Goal: Task Accomplishment & Management: Complete application form

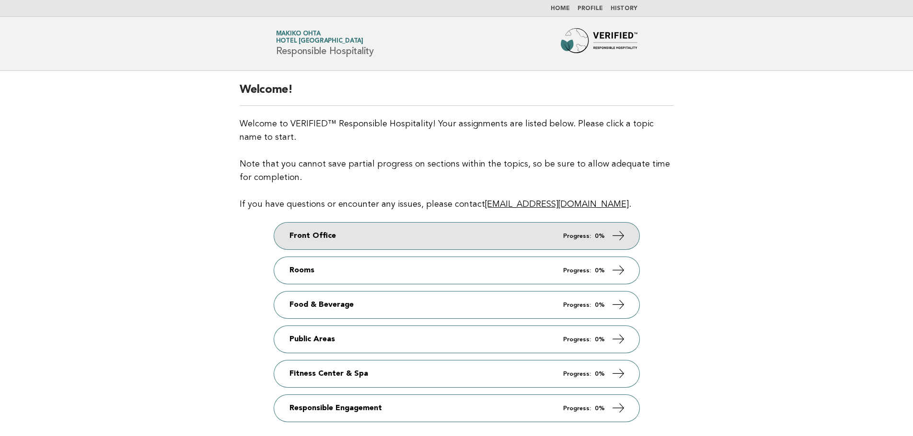
click at [531, 239] on link "Front Office Progress: 0%" at bounding box center [456, 236] width 365 height 27
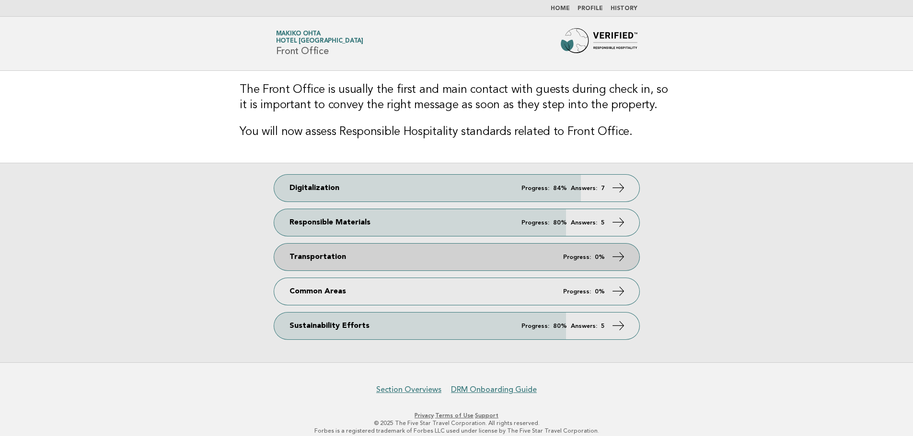
click at [499, 264] on link "Transportation Progress: 0%" at bounding box center [456, 257] width 365 height 27
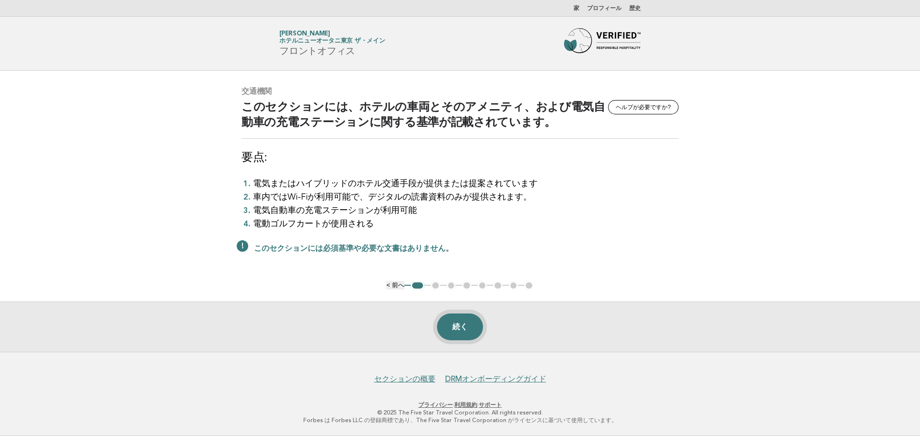
click at [466, 323] on font "続く" at bounding box center [459, 327] width 15 height 8
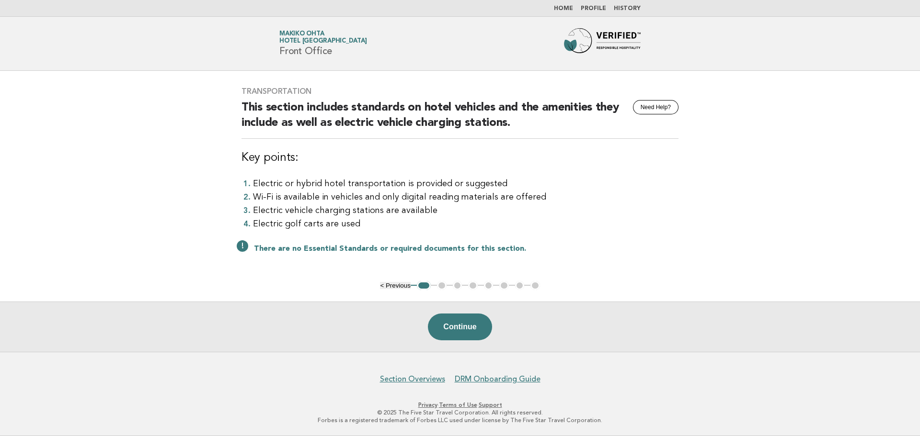
click at [472, 325] on button "Continue" at bounding box center [460, 327] width 64 height 27
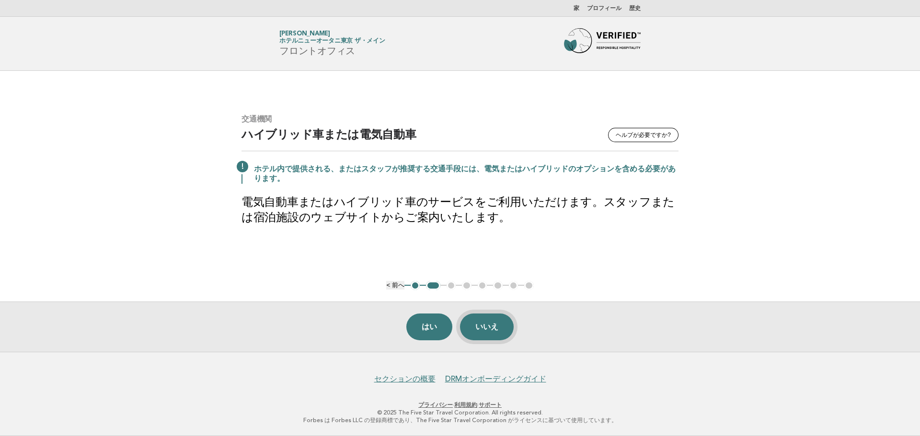
click at [483, 324] on font "いいえ" at bounding box center [486, 327] width 23 height 8
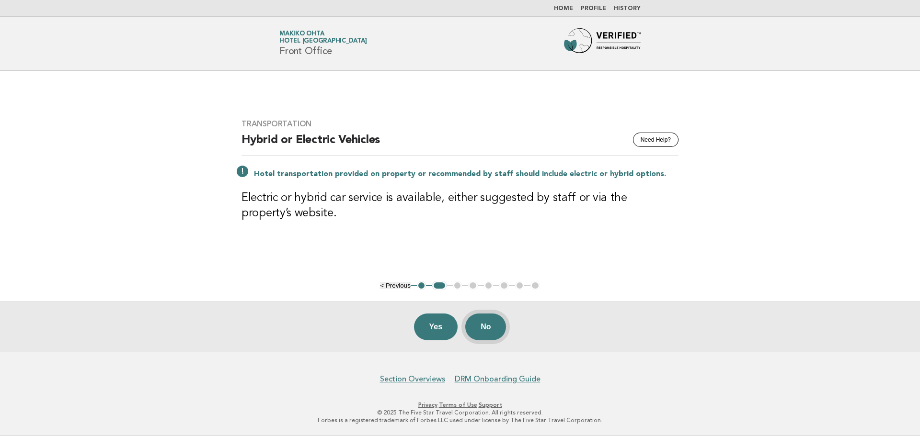
click at [491, 327] on button "No" at bounding box center [485, 327] width 41 height 27
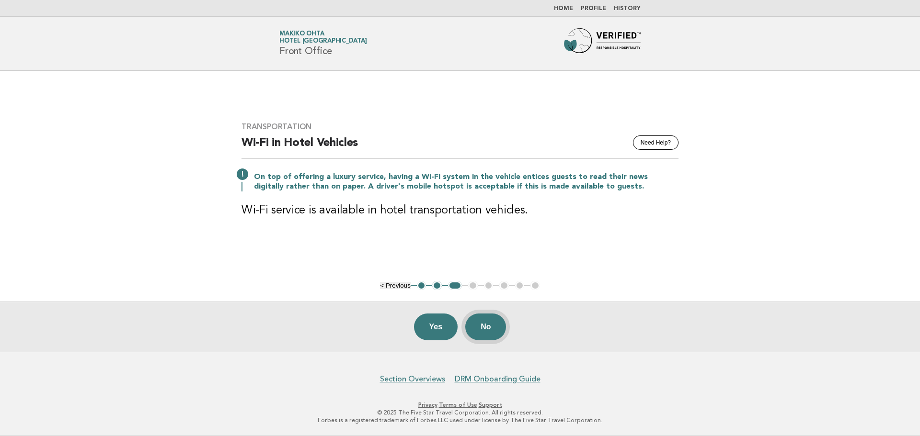
click at [483, 331] on button "No" at bounding box center [485, 327] width 41 height 27
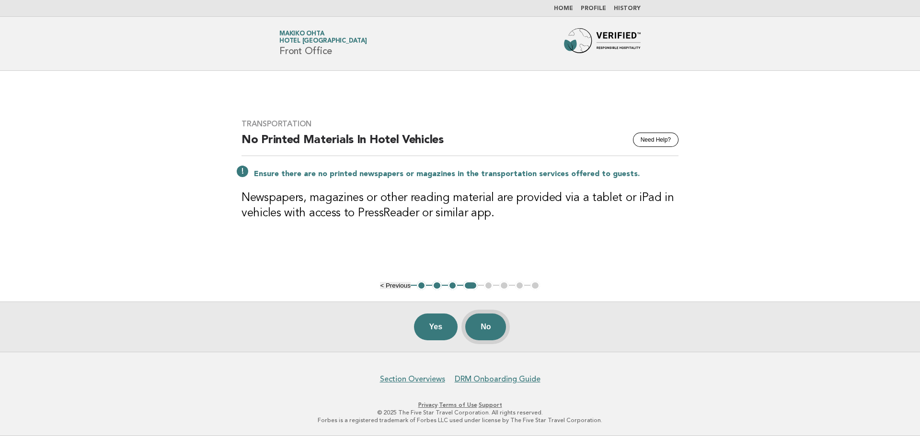
click at [489, 330] on button "No" at bounding box center [485, 327] width 41 height 27
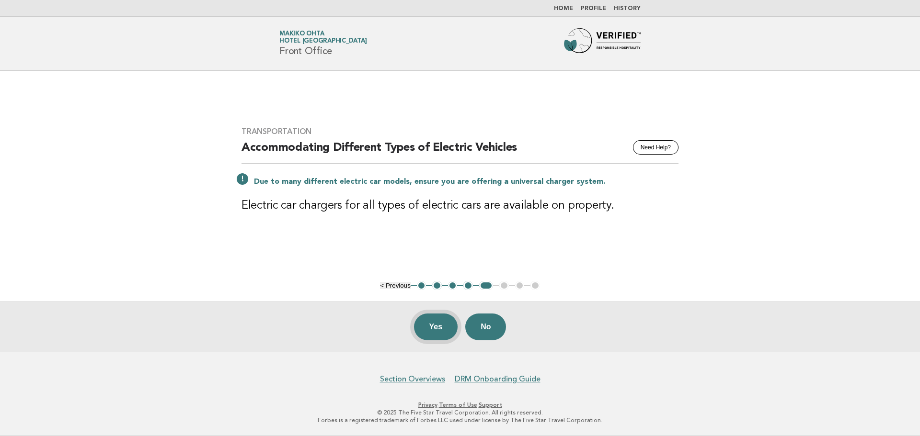
click at [434, 329] on button "Yes" at bounding box center [436, 327] width 44 height 27
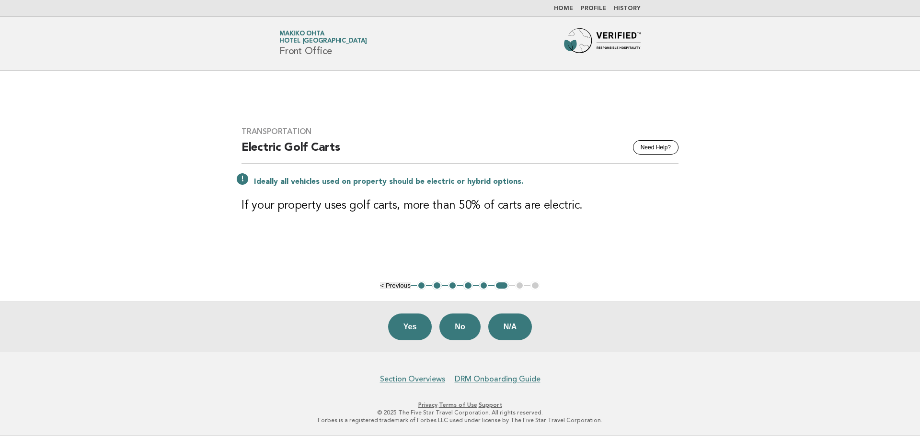
click at [520, 328] on button "N/A" at bounding box center [510, 327] width 44 height 27
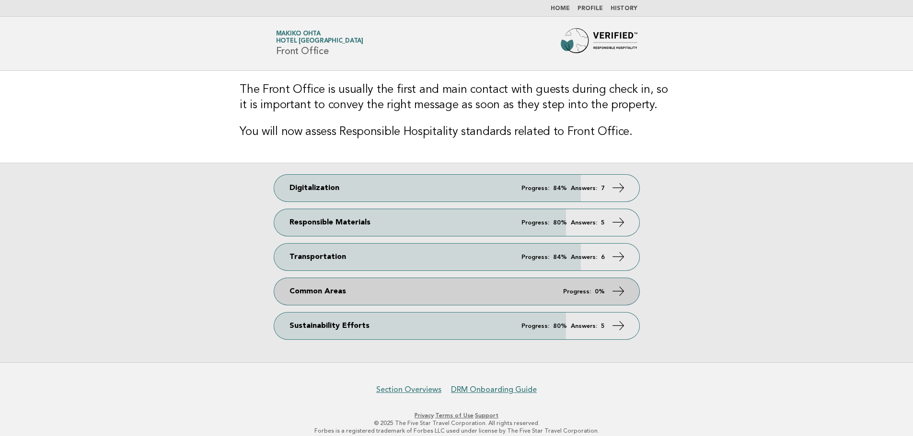
click at [313, 287] on link "Common Areas Progress: 0%" at bounding box center [456, 291] width 365 height 27
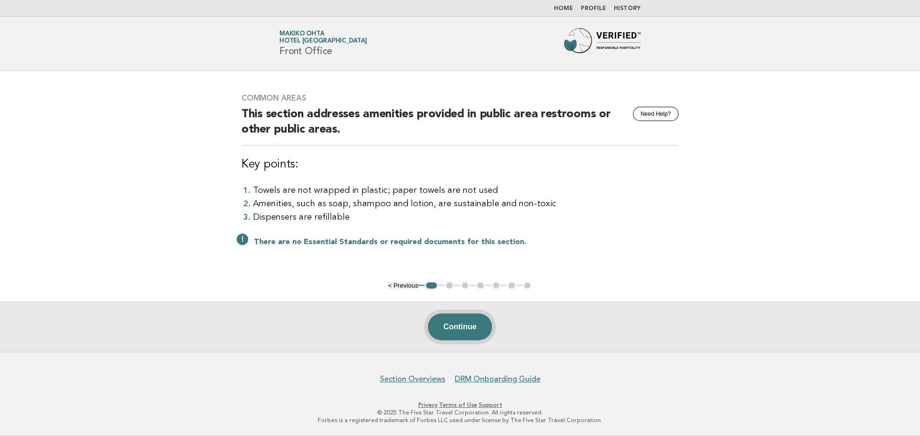
click at [465, 327] on button "Continue" at bounding box center [460, 327] width 64 height 27
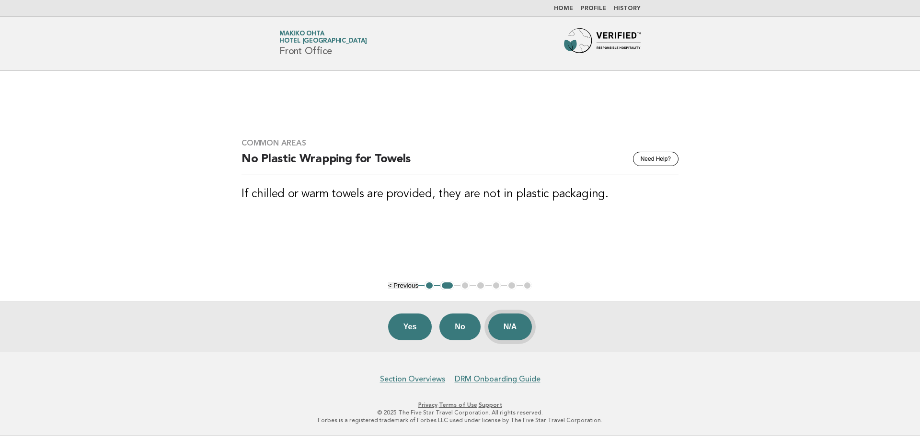
click at [512, 325] on button "N/A" at bounding box center [510, 327] width 44 height 27
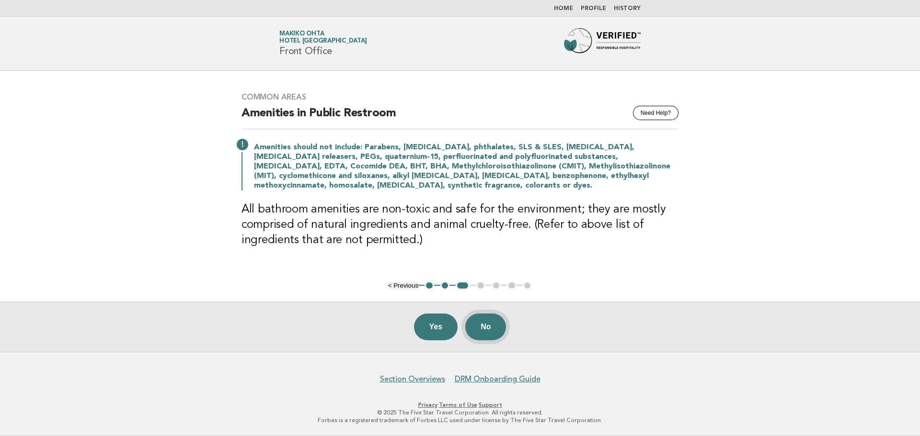
click at [493, 333] on button "No" at bounding box center [485, 327] width 41 height 27
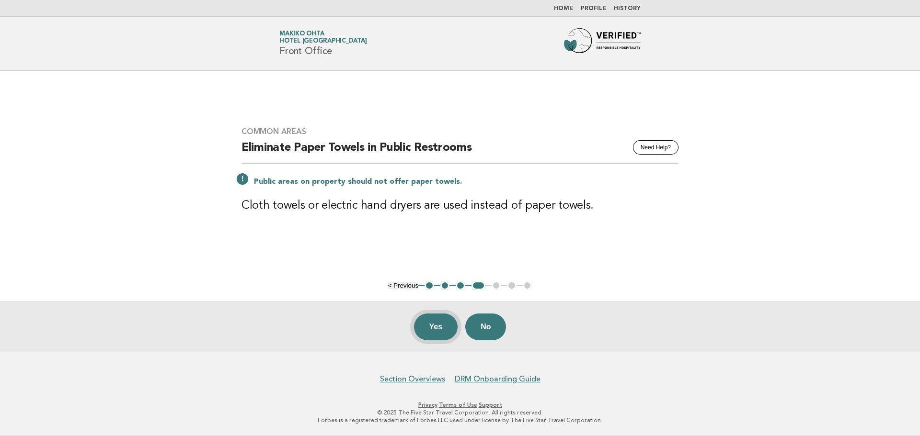
click at [445, 328] on button "Yes" at bounding box center [436, 327] width 44 height 27
click at [449, 331] on button "Yes" at bounding box center [436, 327] width 44 height 27
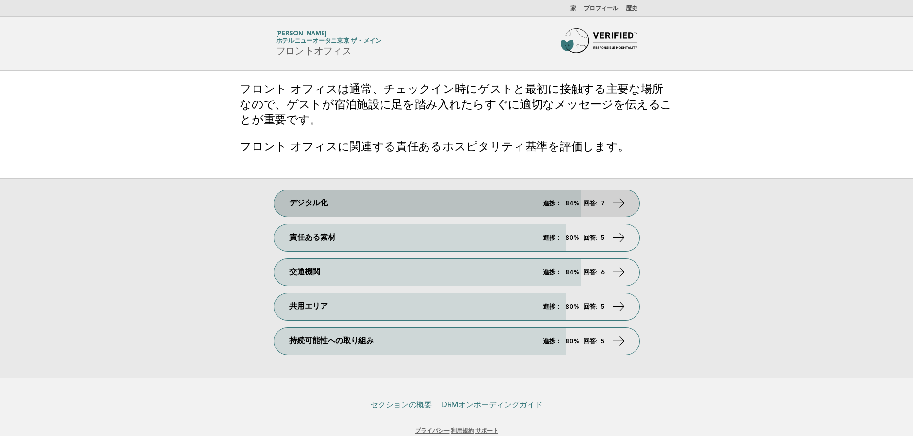
click at [604, 203] on font "7" at bounding box center [603, 203] width 4 height 7
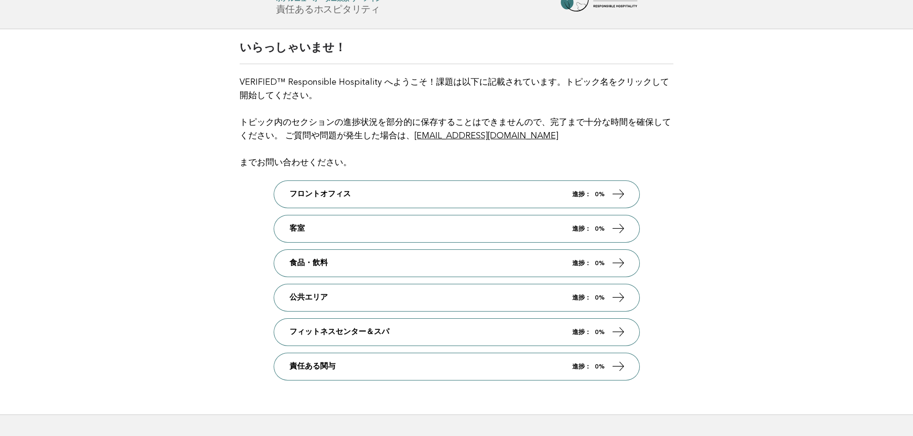
scroll to position [96, 0]
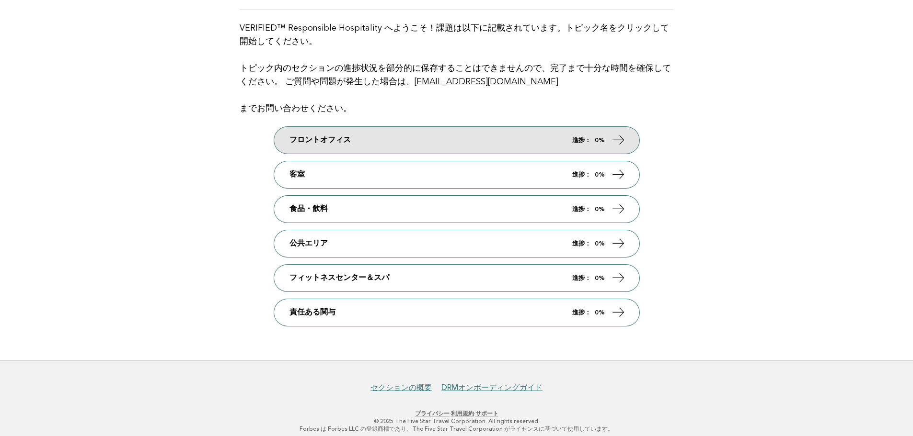
click at [396, 140] on link "フロントオフィス 進捗： 0%" at bounding box center [456, 140] width 365 height 27
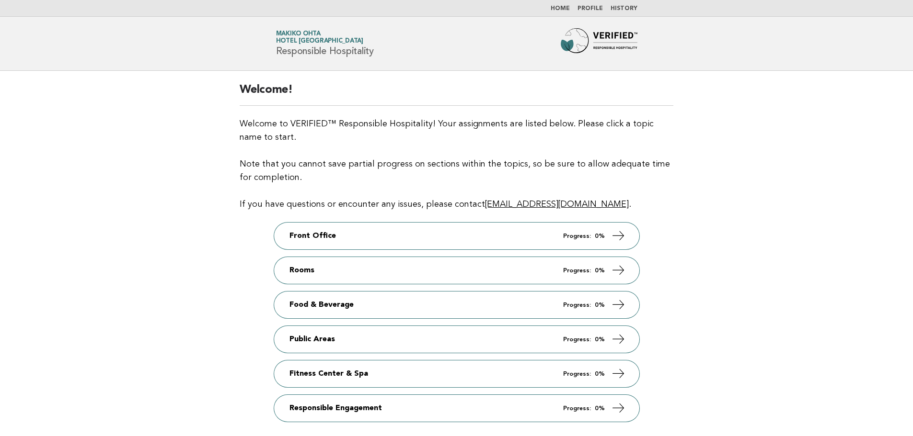
scroll to position [96, 0]
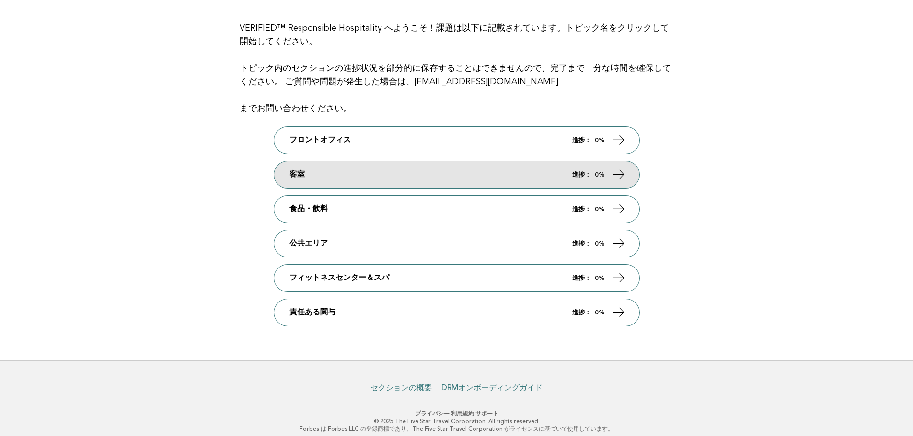
click at [329, 169] on link "客室 進捗： 0%" at bounding box center [456, 174] width 365 height 27
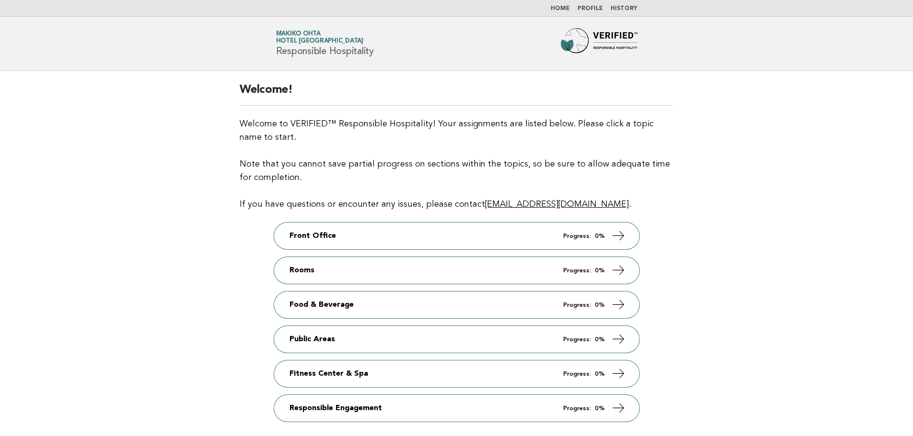
scroll to position [96, 0]
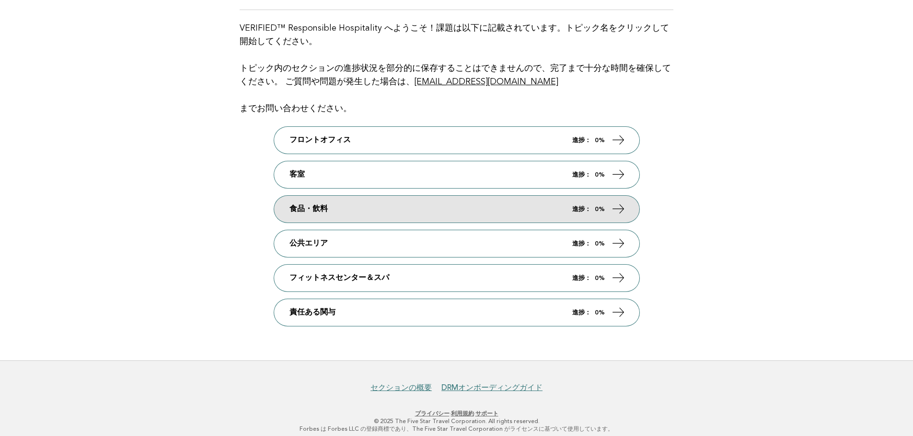
click at [362, 215] on link "食品・飲料 進捗： 0%" at bounding box center [456, 209] width 365 height 27
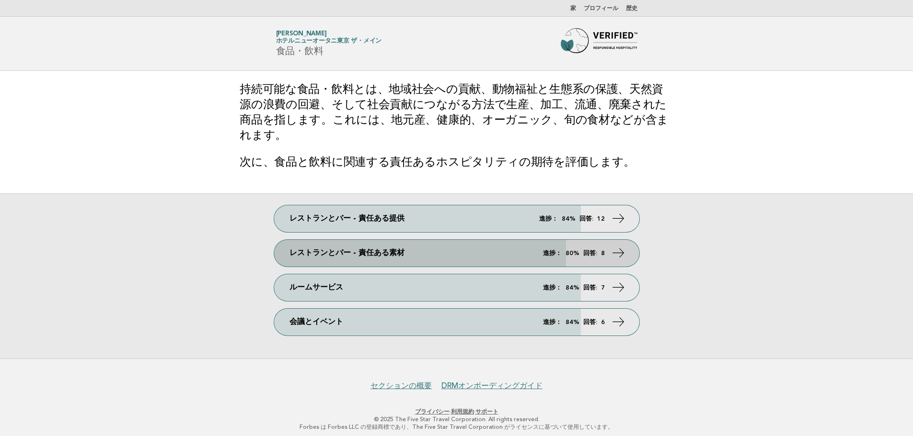
click at [446, 251] on link "レストランとバー - 責任ある素材 進捗： 80% 回答: 8" at bounding box center [456, 253] width 365 height 27
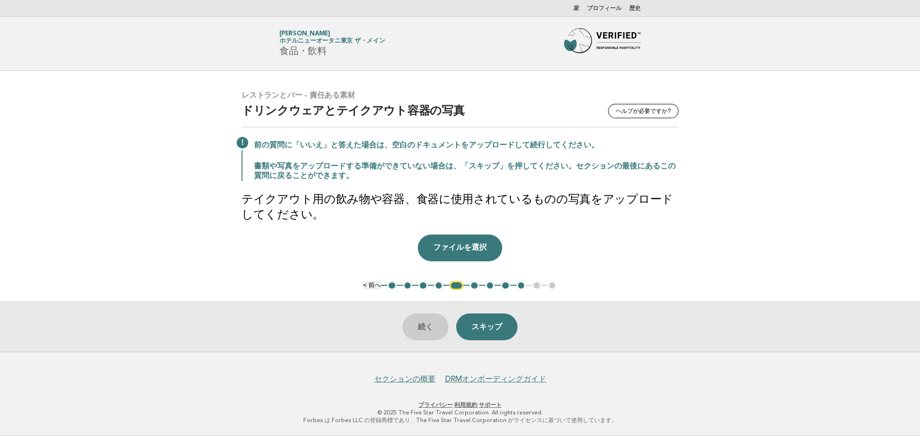
click at [537, 286] on ul "< 前へ 1 2 3 4 5 6 7 8 9 10 11" at bounding box center [460, 286] width 194 height 10
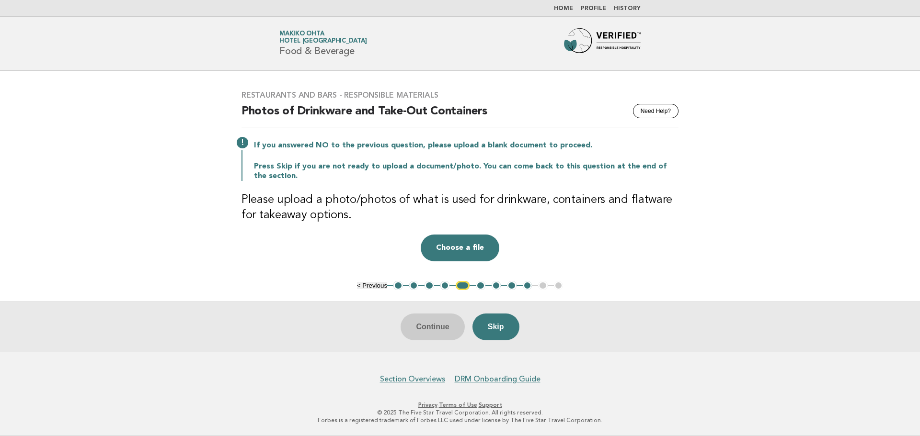
click at [544, 287] on ul "< Previous 1 2 3 4 5 6 7 8 9 10 11" at bounding box center [460, 286] width 206 height 10
click at [542, 286] on ul "< Previous 1 2 3 4 5 6 7 8 9 10 11" at bounding box center [460, 286] width 206 height 10
click at [529, 287] on button "9" at bounding box center [528, 286] width 10 height 10
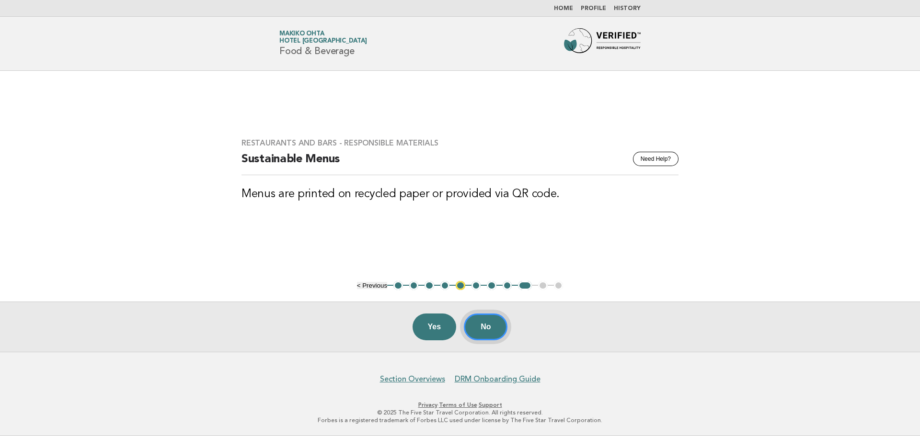
click at [478, 331] on button "No" at bounding box center [486, 327] width 44 height 27
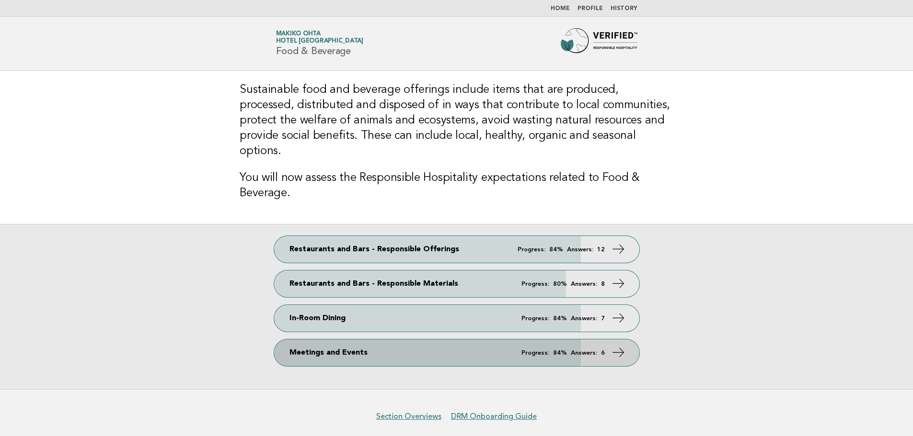
click at [505, 340] on link "Meetings and Events Progress: 84% Answers: 6" at bounding box center [456, 353] width 365 height 27
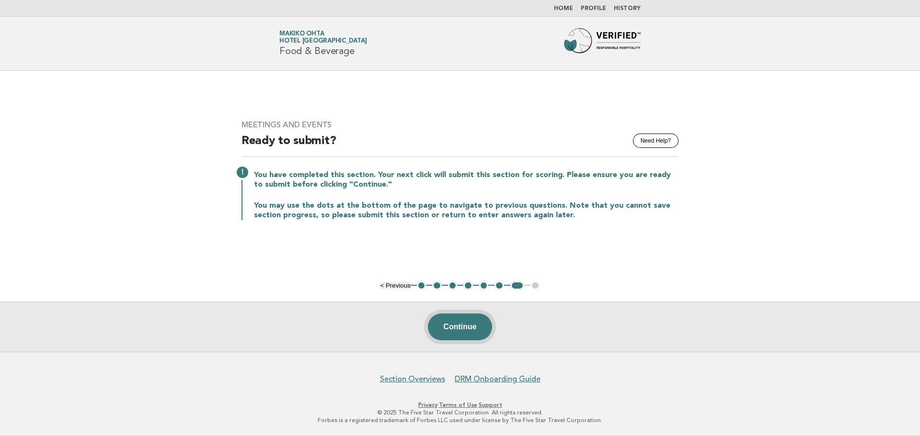
click at [480, 328] on button "Continue" at bounding box center [460, 327] width 64 height 27
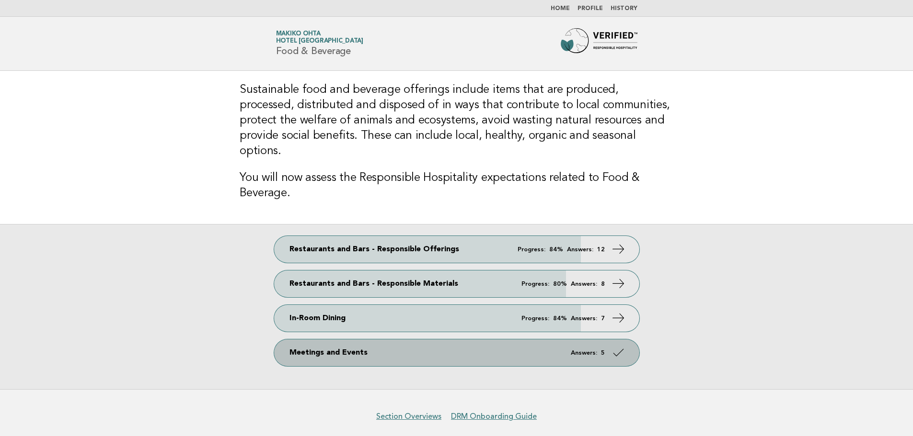
click at [513, 343] on link "Meetings and Events Answers: 5" at bounding box center [456, 353] width 365 height 27
click at [504, 343] on link "Meetings and Events Answers: 5" at bounding box center [456, 353] width 365 height 27
click at [489, 340] on link "Meetings and Events Answers: 5" at bounding box center [456, 353] width 365 height 27
click at [479, 340] on link "Meetings and Events Answers: 5" at bounding box center [456, 353] width 365 height 27
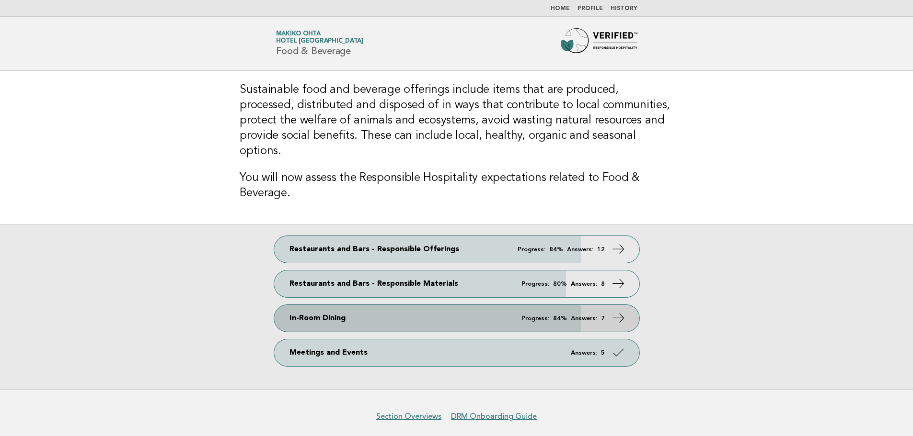
click at [485, 309] on link "In-Room Dining Progress: 84% Answers: 7" at bounding box center [456, 318] width 365 height 27
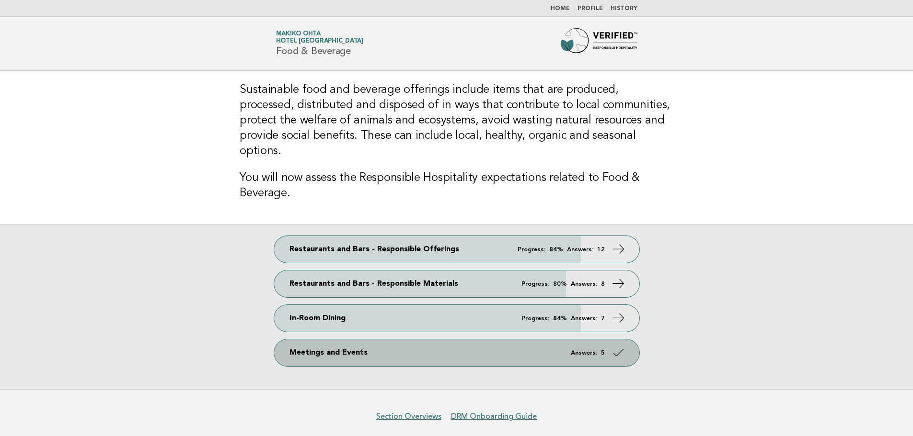
click at [452, 341] on link "Meetings and Events Answers: 5" at bounding box center [456, 353] width 365 height 27
click at [448, 341] on link "Meetings and Events Answers: 5" at bounding box center [456, 353] width 365 height 27
drag, startPoint x: 441, startPoint y: 339, endPoint x: 433, endPoint y: 339, distance: 8.1
click at [433, 340] on link "Meetings and Events Answers: 5" at bounding box center [456, 353] width 365 height 27
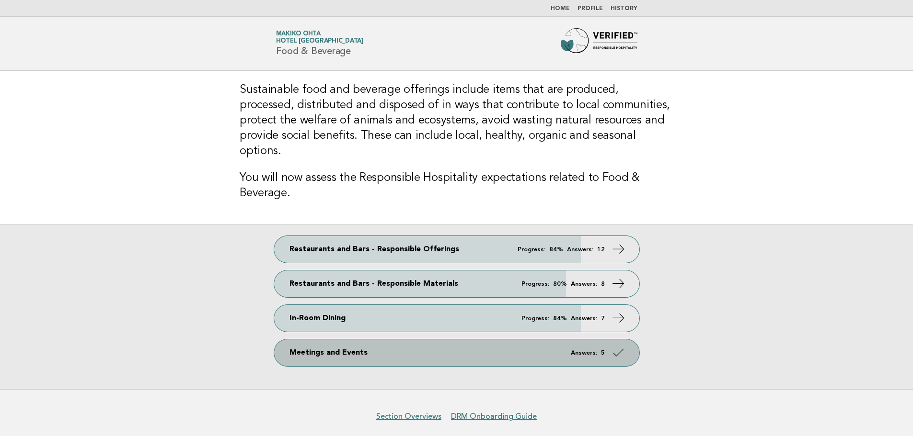
click at [432, 340] on link "Meetings and Events Answers: 5" at bounding box center [456, 353] width 365 height 27
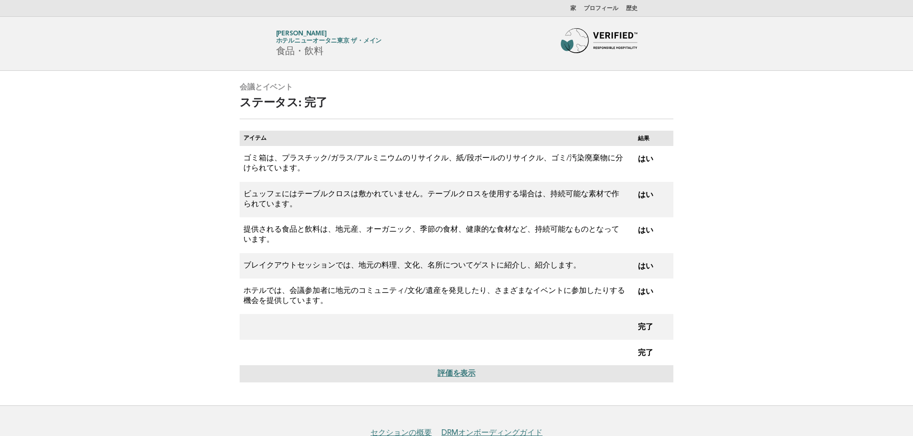
click at [758, 133] on main "会議とイベント ステータス: 完了 アイテム 結果 ゴミ箱は、プラスチック/ガラス/アルミニウムのリサイクル、紙/段ボールのリサイクル、ゴミ/汚染廃棄物に分け…" at bounding box center [456, 238] width 913 height 335
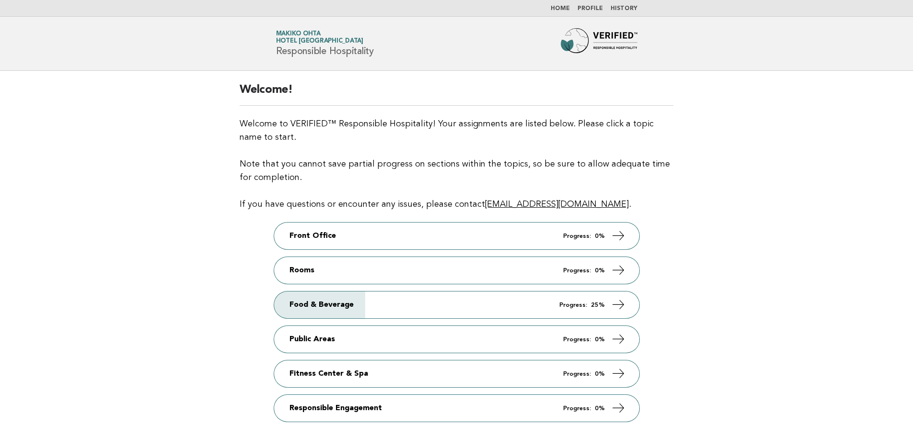
scroll to position [96, 0]
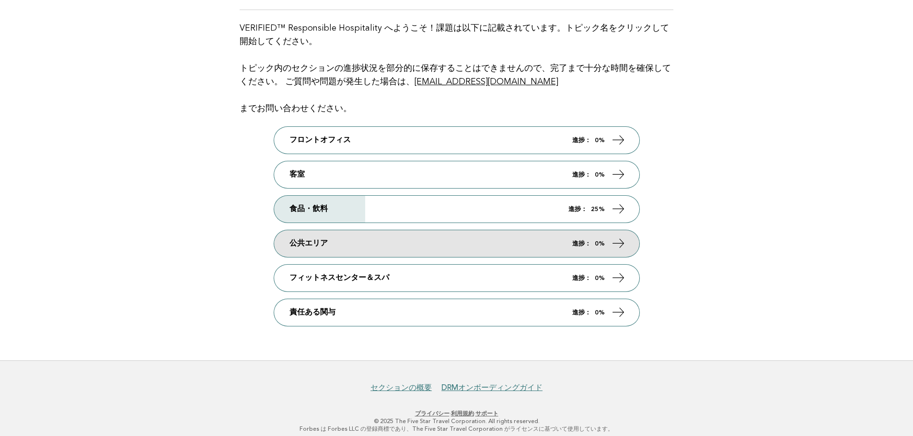
click at [347, 246] on link "公共エリア 進捗： 0%" at bounding box center [456, 243] width 365 height 27
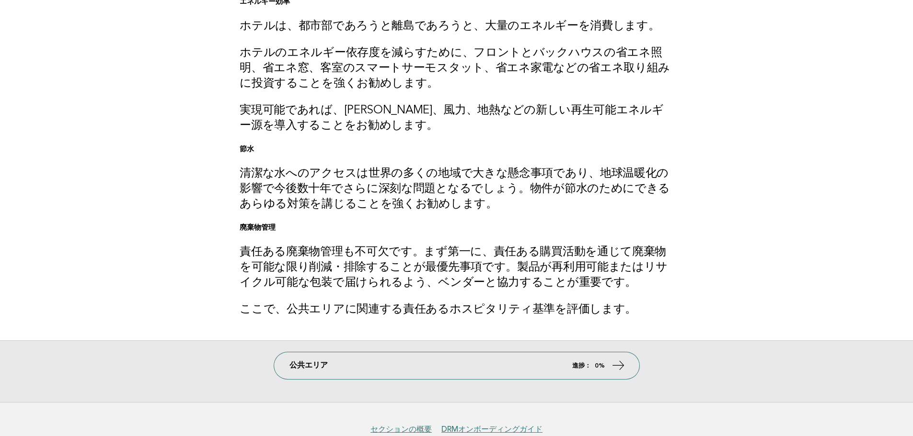
scroll to position [96, 0]
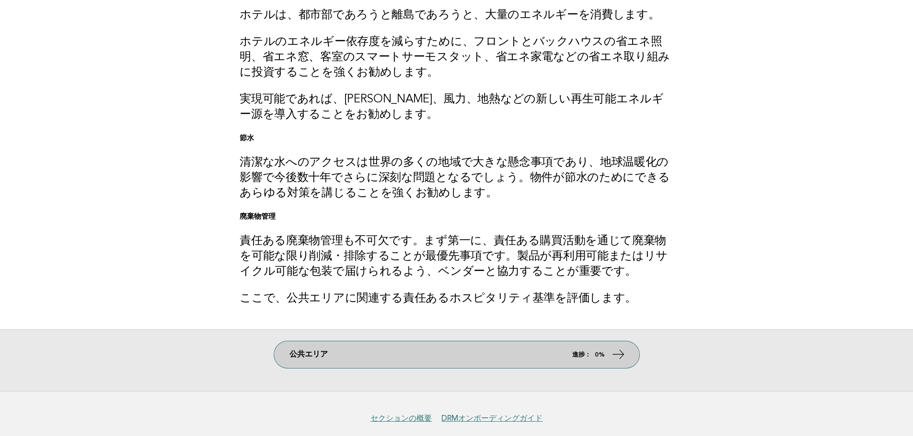
click at [439, 357] on link "公共エリア 進捗： 0%" at bounding box center [456, 355] width 365 height 27
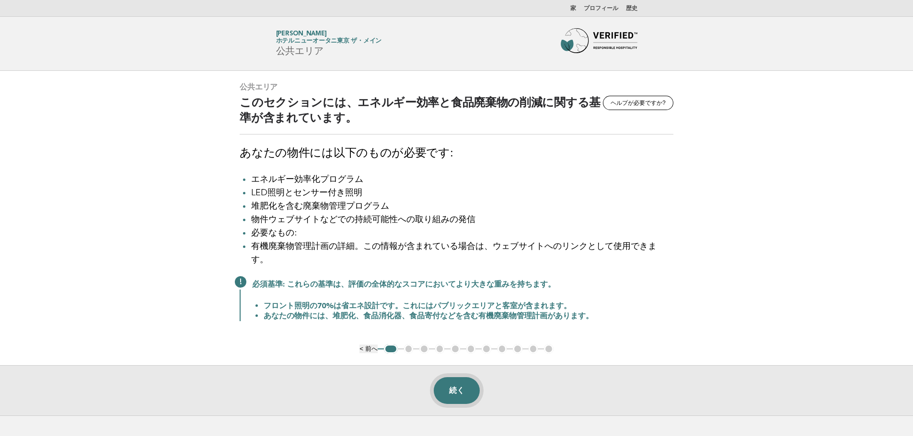
click at [455, 387] on font "続く" at bounding box center [456, 391] width 15 height 8
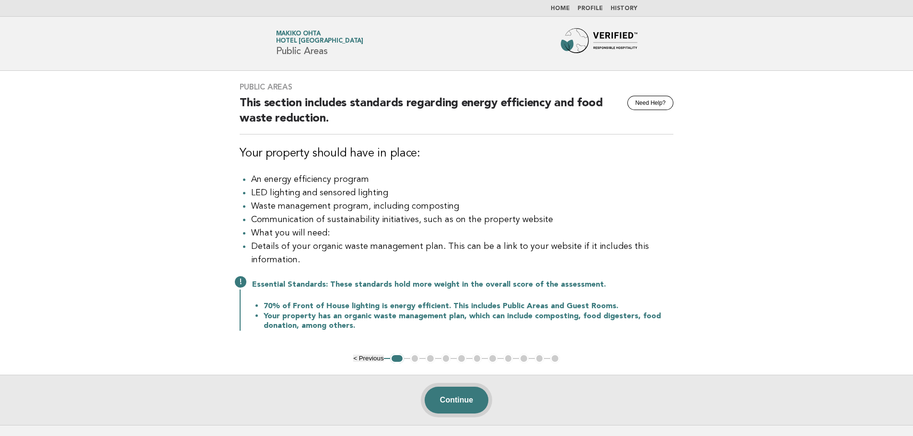
click at [461, 399] on button "Continue" at bounding box center [456, 400] width 64 height 27
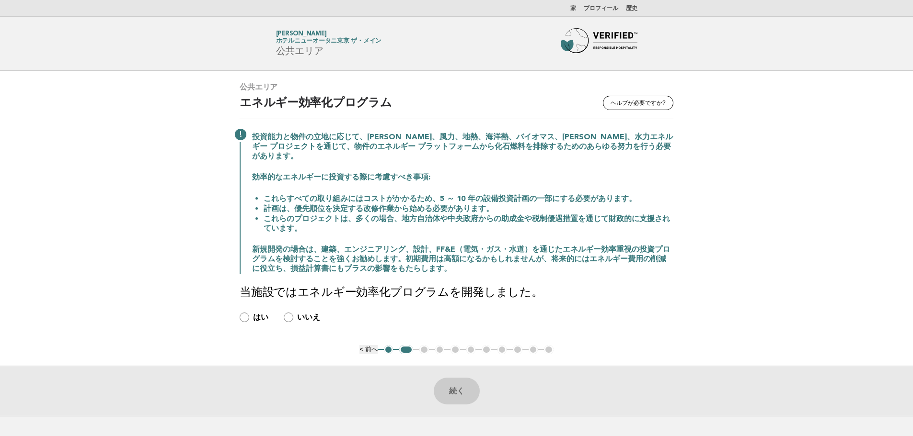
click at [255, 313] on font "はい" at bounding box center [260, 317] width 15 height 9
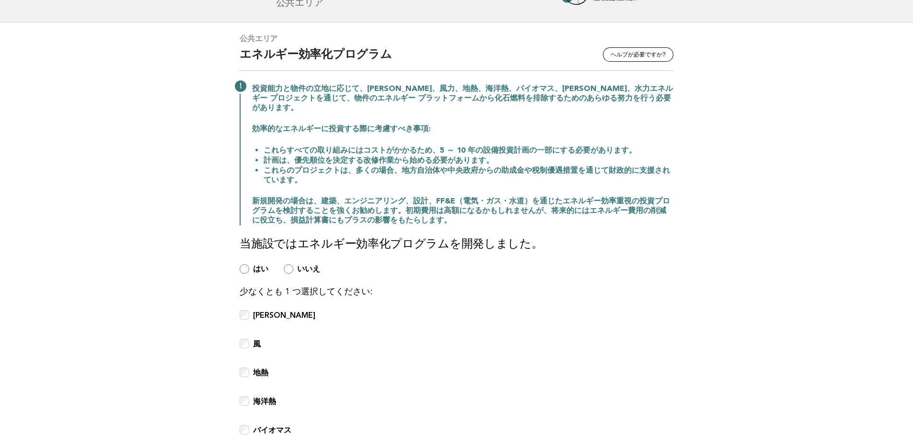
scroll to position [48, 0]
click at [305, 265] on font "いいえ" at bounding box center [308, 269] width 23 height 9
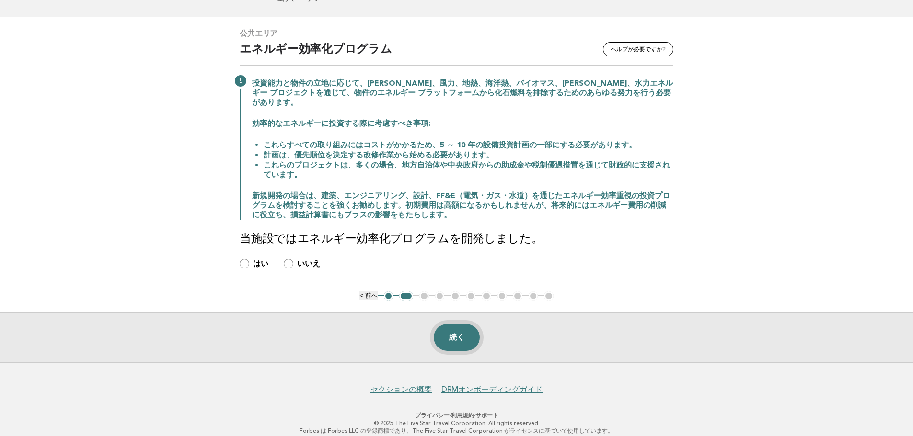
click at [469, 329] on button "続く" at bounding box center [457, 337] width 46 height 27
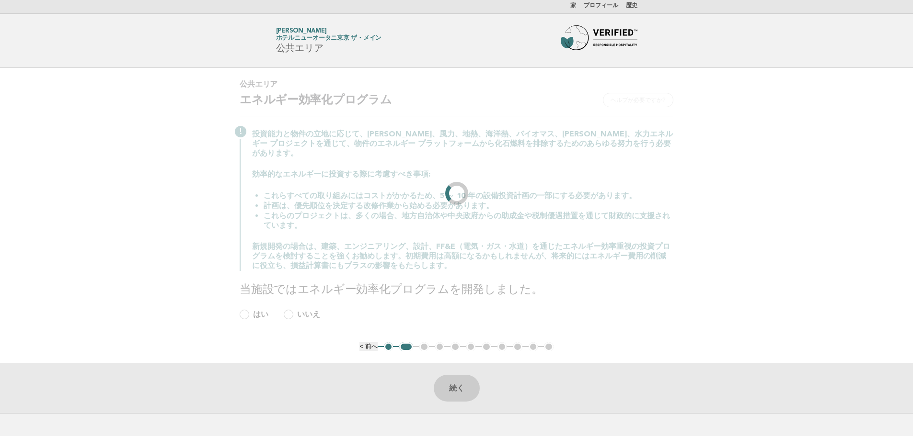
scroll to position [0, 0]
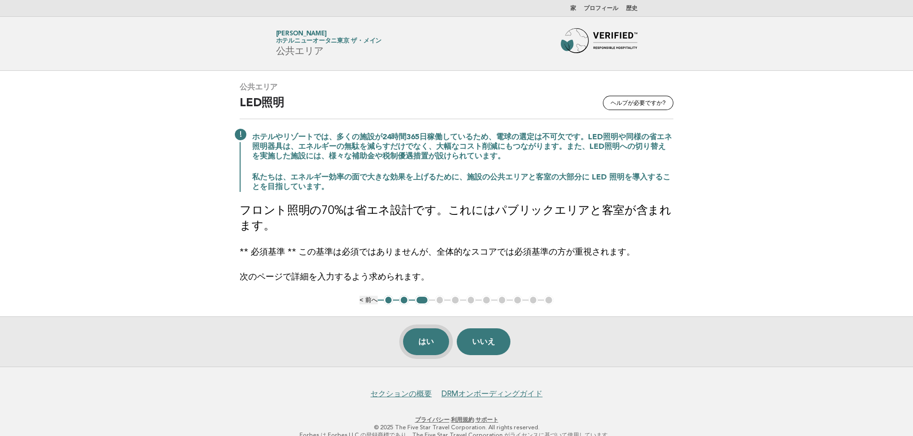
click at [420, 343] on font "はい" at bounding box center [425, 342] width 15 height 8
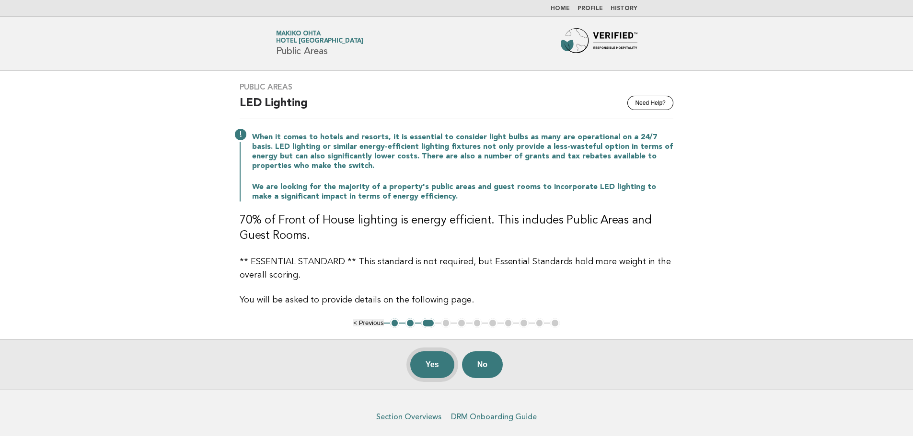
click at [442, 361] on button "Yes" at bounding box center [432, 365] width 44 height 27
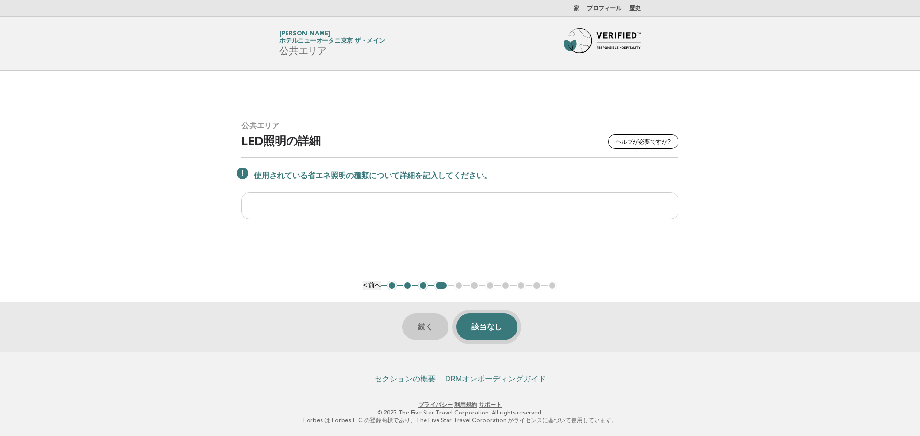
click at [490, 323] on font "該当なし" at bounding box center [486, 327] width 31 height 8
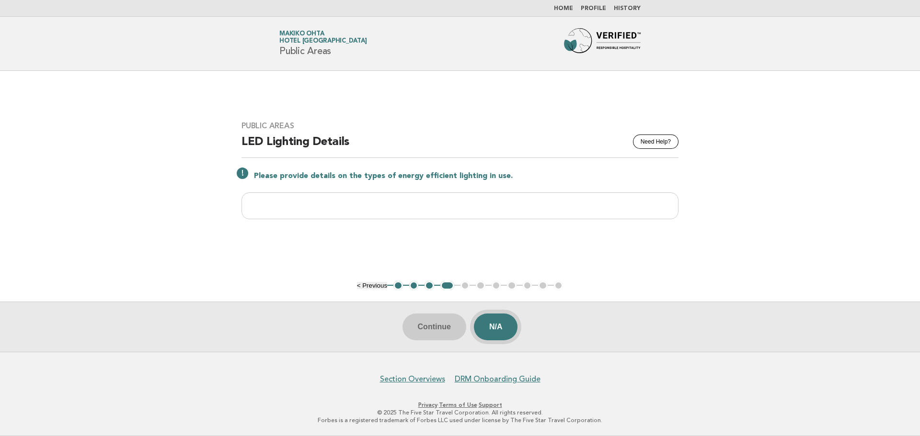
click at [503, 324] on button "N/A" at bounding box center [496, 327] width 44 height 27
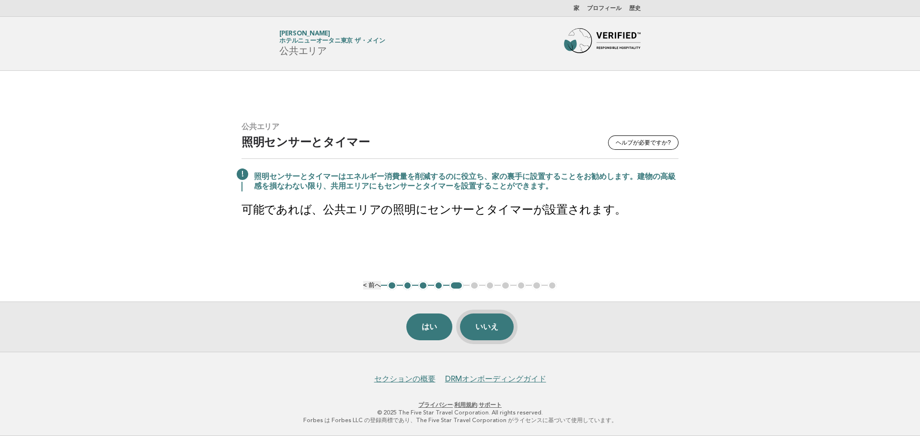
click at [489, 330] on font "いいえ" at bounding box center [486, 327] width 23 height 8
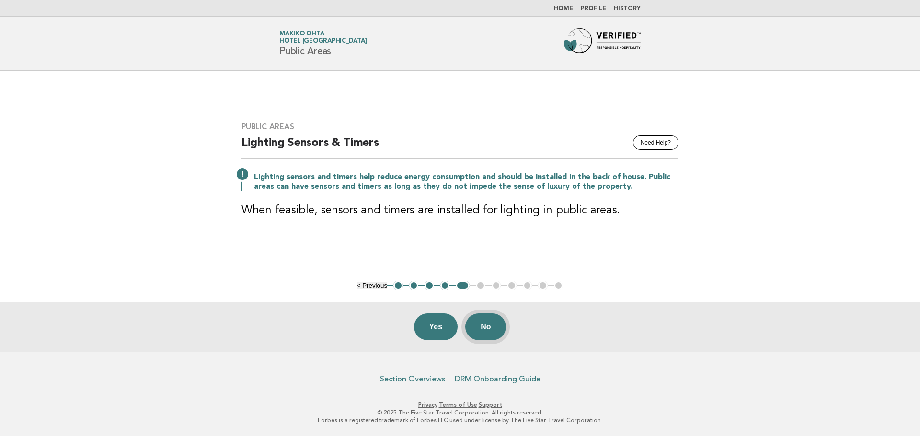
click at [493, 327] on button "No" at bounding box center [485, 327] width 41 height 27
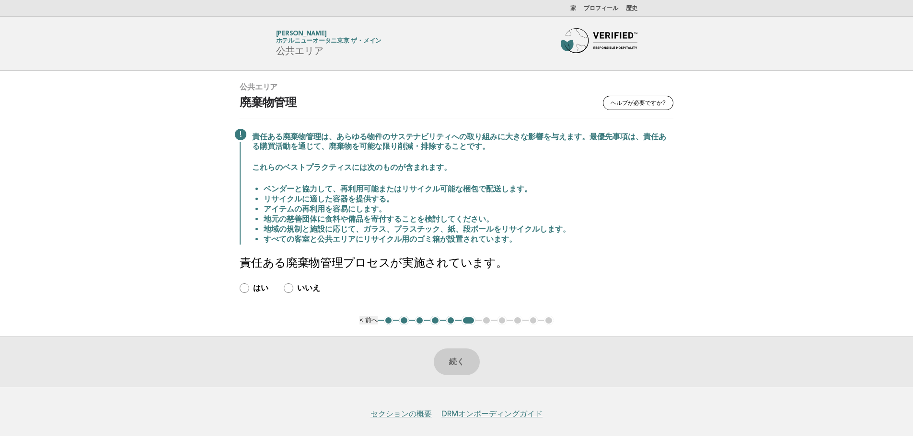
click at [302, 287] on font "いいえ" at bounding box center [308, 288] width 23 height 9
click at [457, 358] on font "続く" at bounding box center [456, 362] width 15 height 8
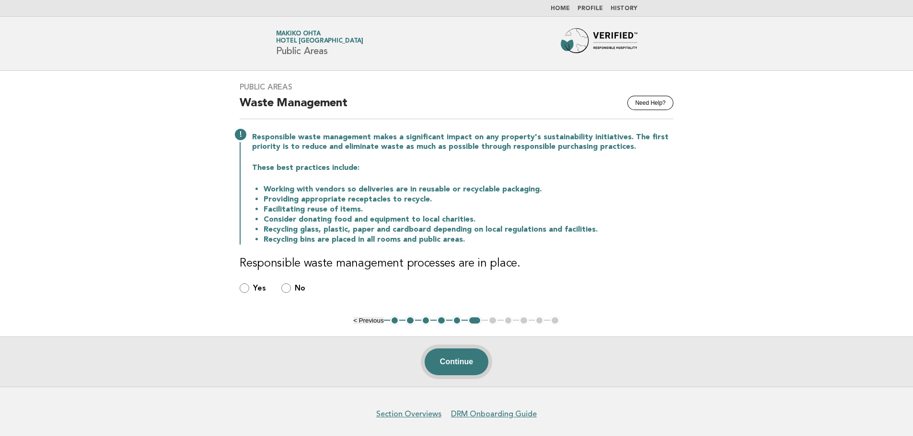
click at [444, 359] on button "Continue" at bounding box center [456, 362] width 64 height 27
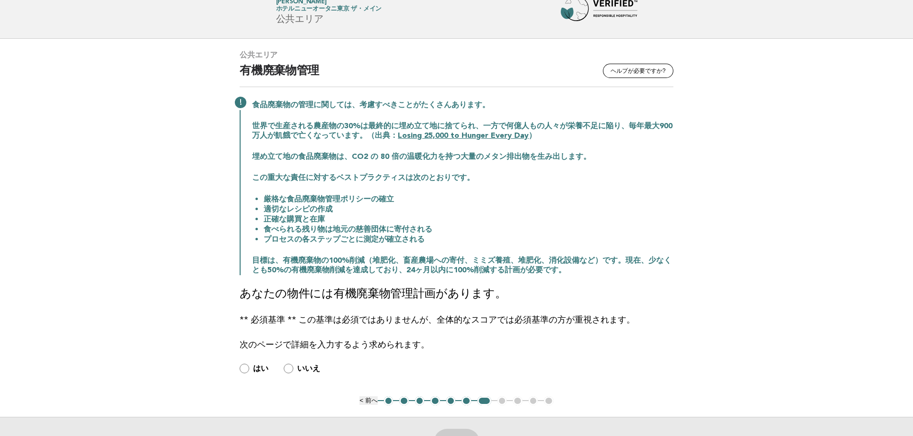
scroll to position [48, 0]
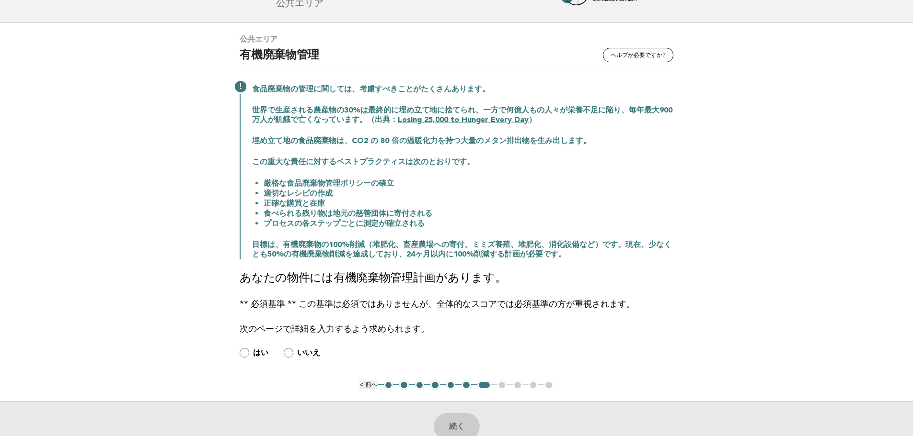
click at [307, 352] on font "いいえ" at bounding box center [308, 352] width 23 height 9
click at [464, 426] on button "続く" at bounding box center [457, 426] width 46 height 27
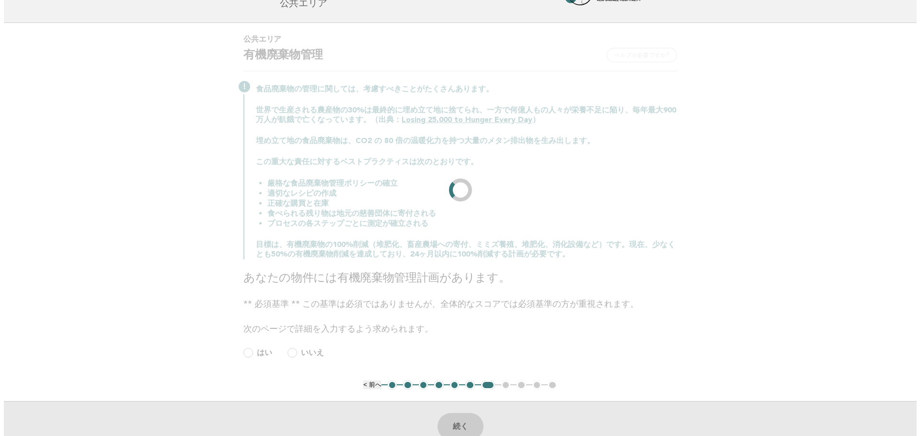
scroll to position [0, 0]
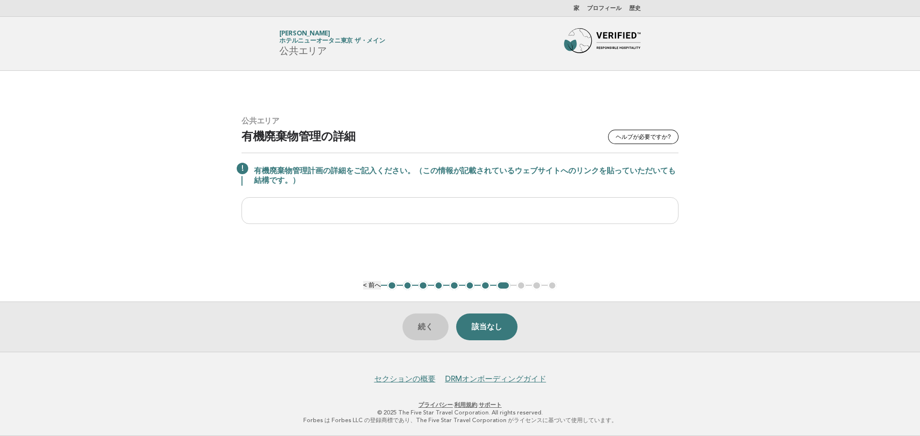
click at [501, 319] on button "該当なし" at bounding box center [486, 327] width 61 height 27
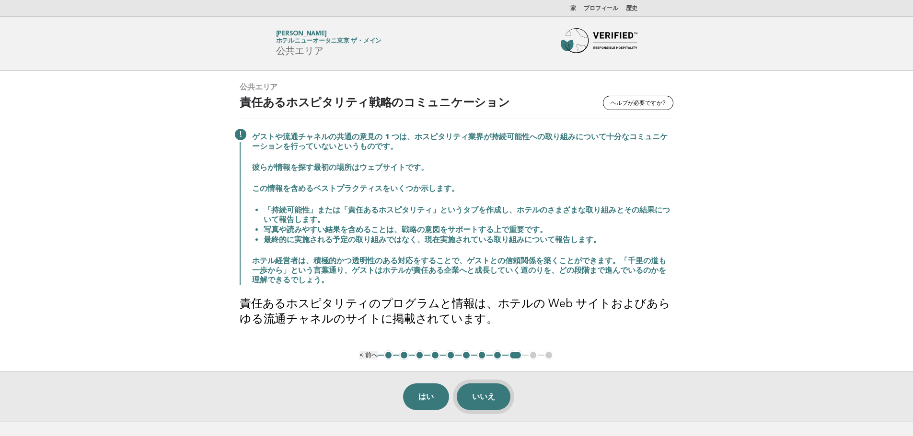
click at [477, 399] on font "いいえ" at bounding box center [483, 397] width 23 height 8
click at [480, 396] on font "いいえ" at bounding box center [483, 397] width 23 height 8
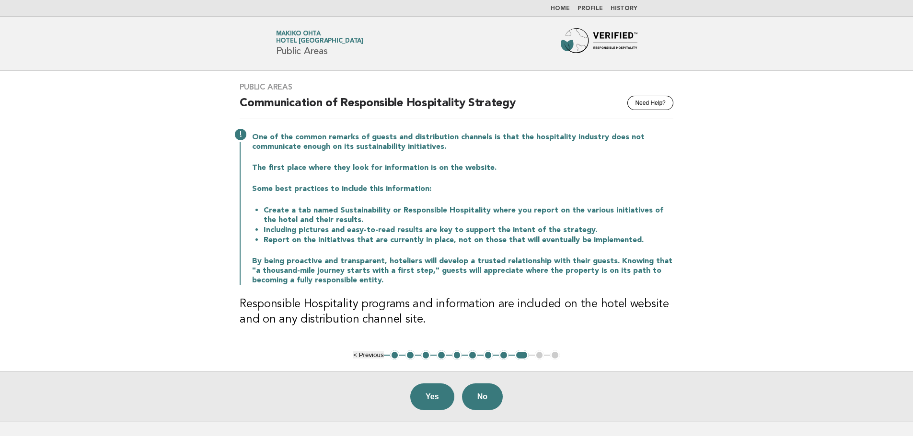
click at [490, 390] on button "No" at bounding box center [482, 397] width 41 height 27
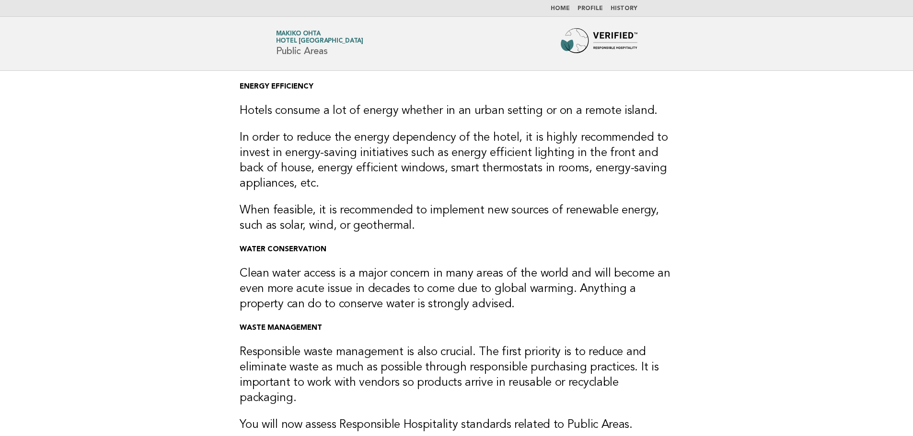
scroll to position [96, 0]
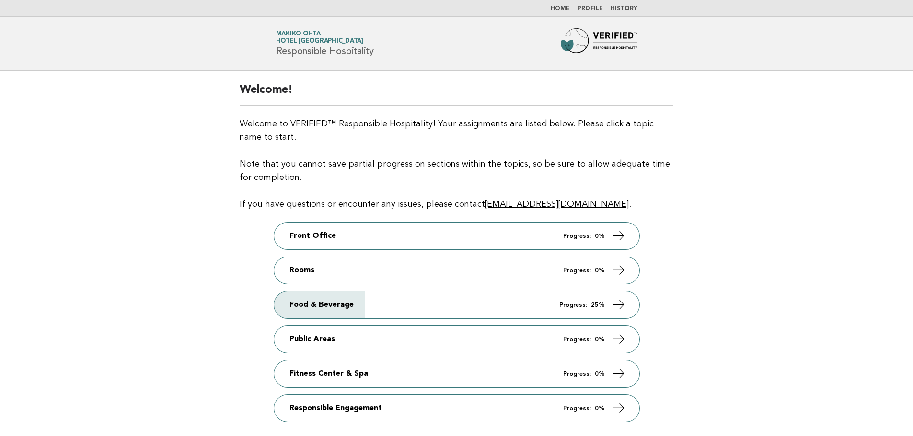
scroll to position [96, 0]
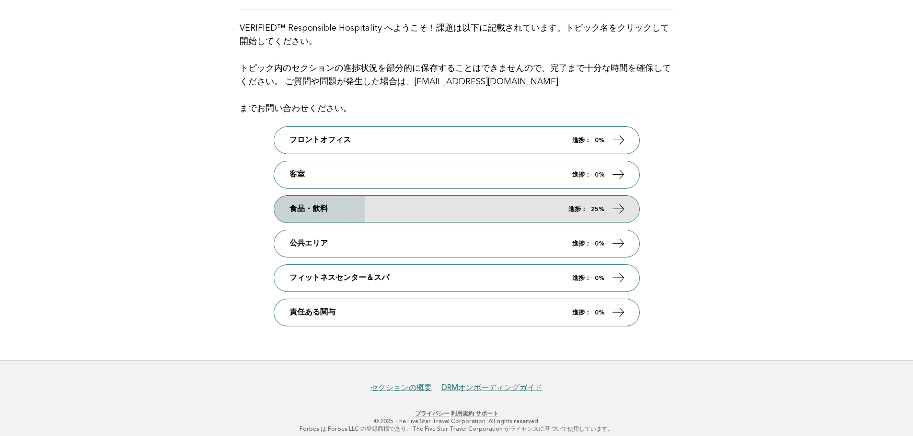
click at [343, 214] on link "食品・飲料 進捗： 25%" at bounding box center [456, 209] width 365 height 27
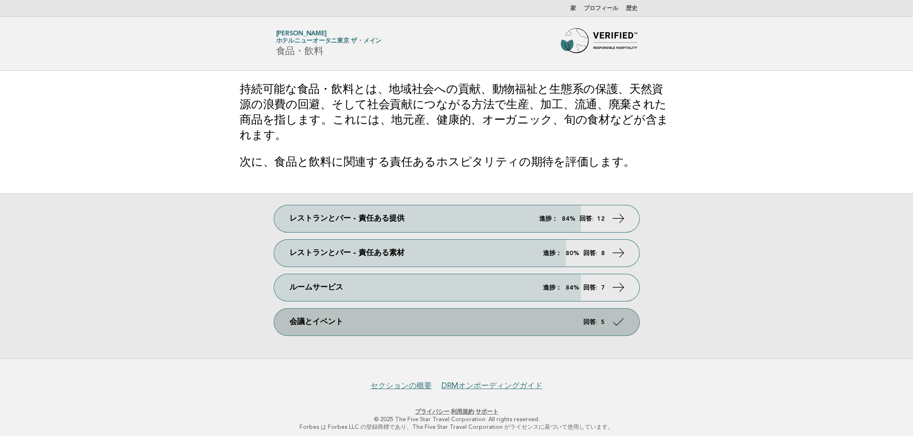
click at [453, 324] on link "会議とイベント 回答: 5" at bounding box center [456, 322] width 365 height 27
click at [425, 325] on link "会議とイベント 回答: 5" at bounding box center [456, 322] width 365 height 27
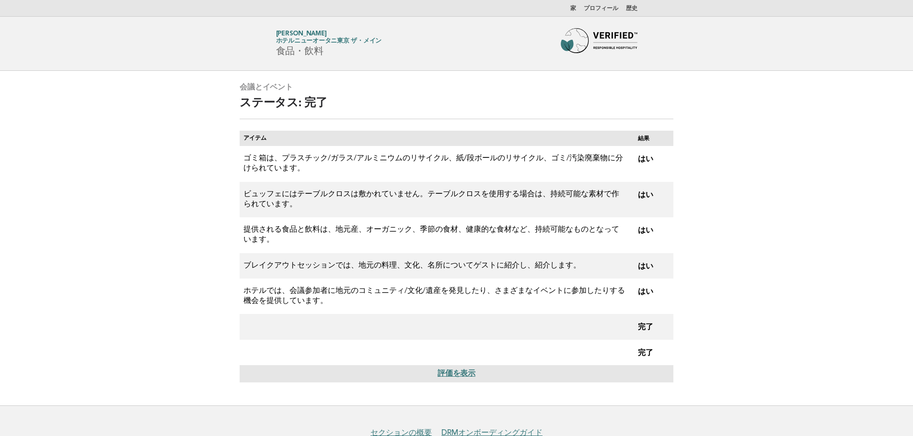
click at [820, 178] on main "会議とイベント ステータス: 完了 アイテム 結果 ゴミ箱は、プラスチック/ガラス/アルミニウムのリサイクル、紙/段ボールのリサイクル、ゴミ/汚染廃棄物に分け…" at bounding box center [456, 238] width 913 height 335
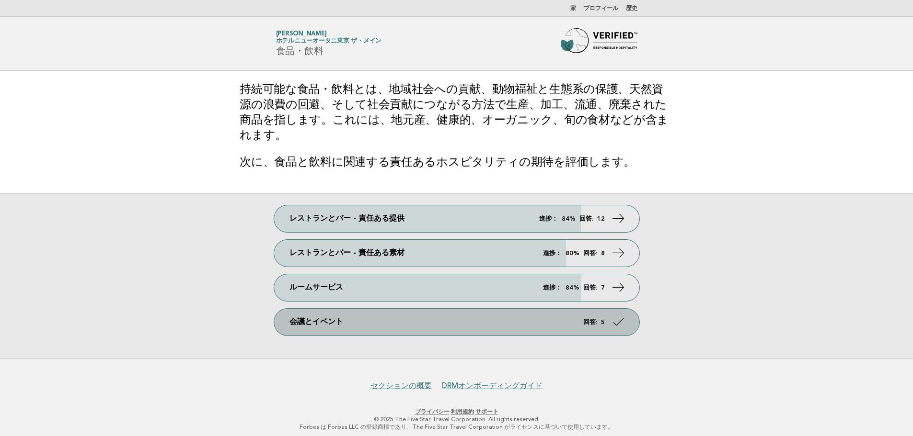
click at [427, 318] on link "会議とイベント 回答: 5" at bounding box center [456, 322] width 365 height 27
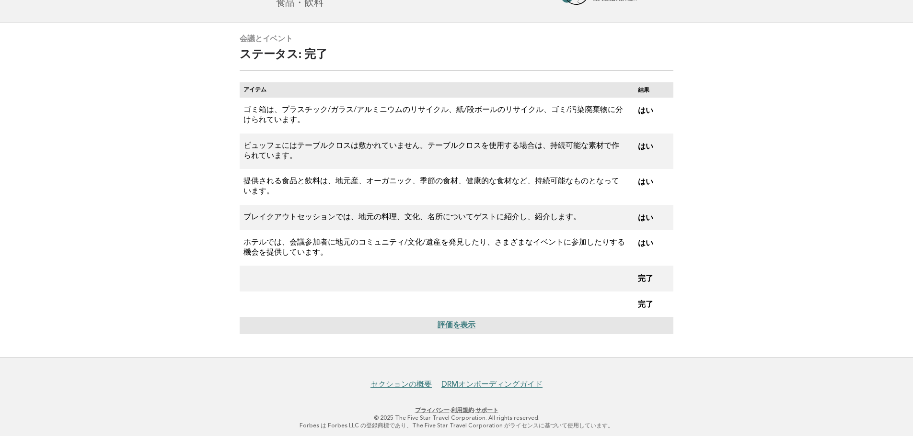
scroll to position [53, 0]
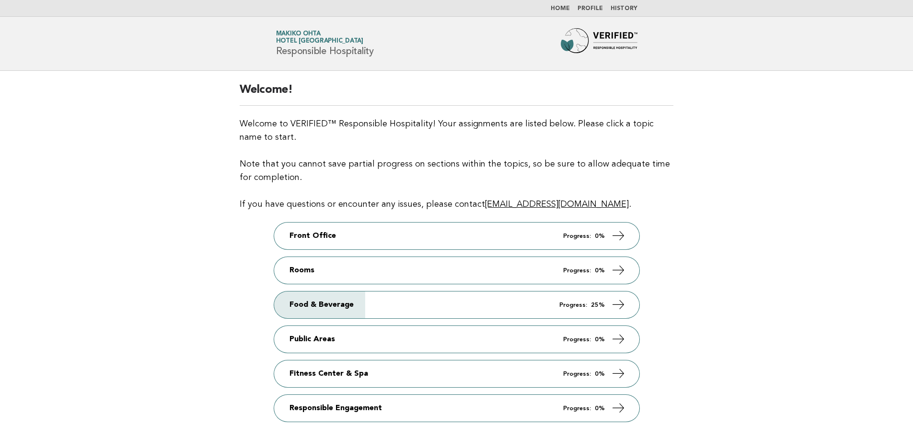
scroll to position [48, 0]
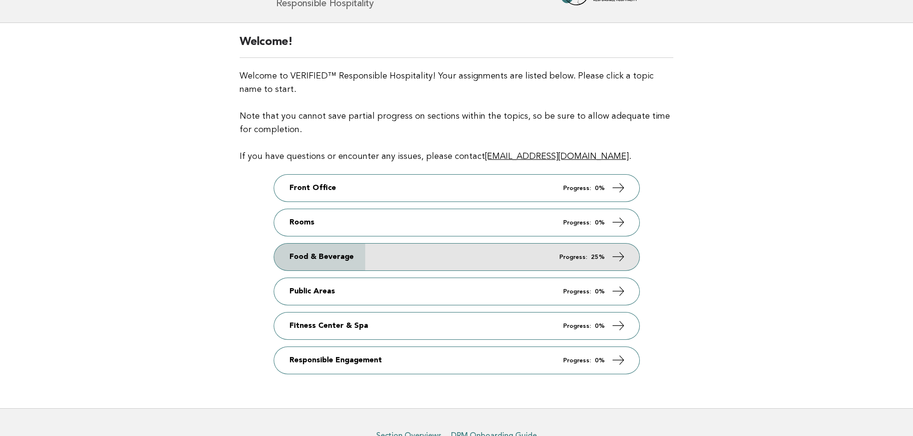
click at [547, 255] on link "Food & Beverage Progress: 25%" at bounding box center [456, 257] width 365 height 27
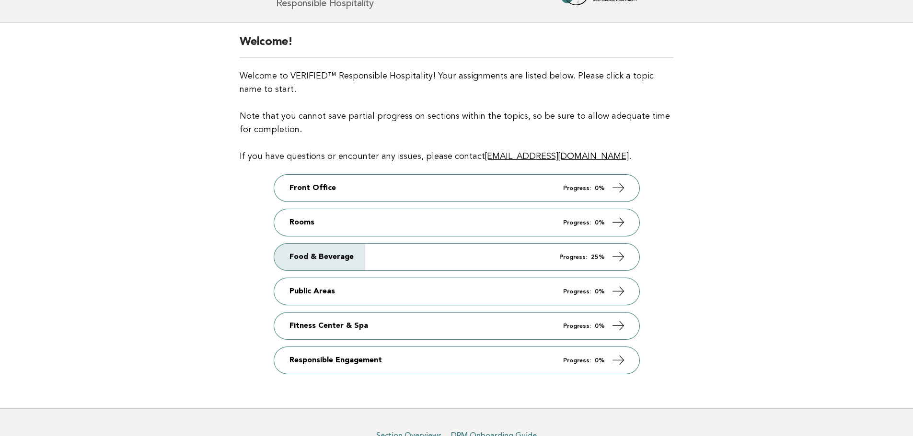
scroll to position [48, 0]
